Goal: Navigation & Orientation: Find specific page/section

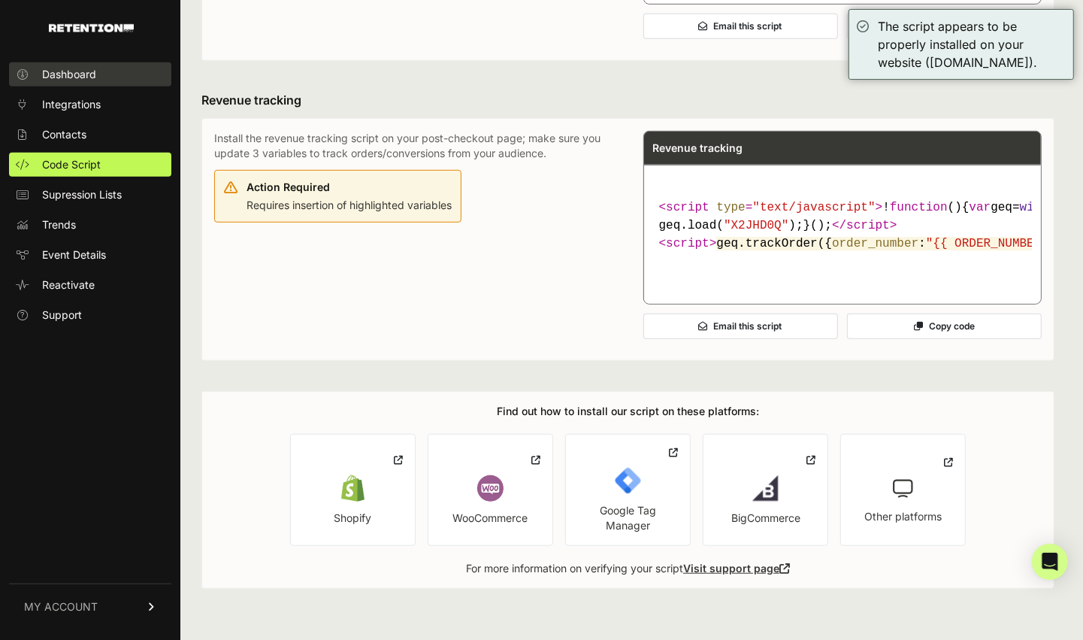
scroll to position [871, 0]
click at [86, 67] on span "Dashboard" at bounding box center [69, 74] width 54 height 15
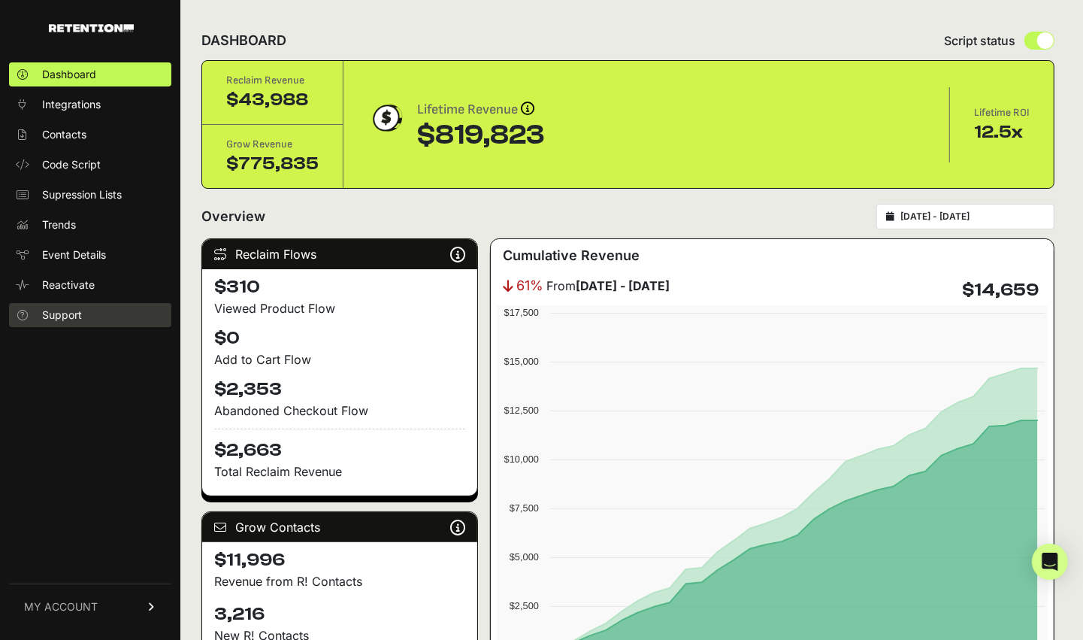
click at [95, 314] on link "Support" at bounding box center [90, 315] width 162 height 24
click at [80, 135] on span "Contacts" at bounding box center [64, 134] width 44 height 15
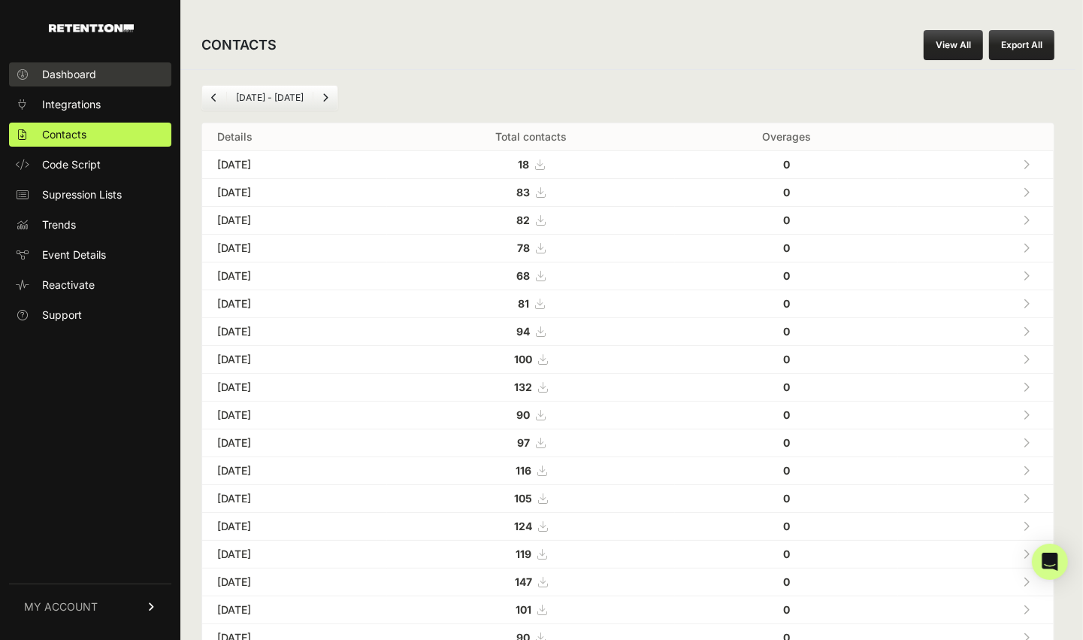
click at [95, 73] on span "Dashboard" at bounding box center [69, 74] width 54 height 15
